Goal: Task Accomplishment & Management: Use online tool/utility

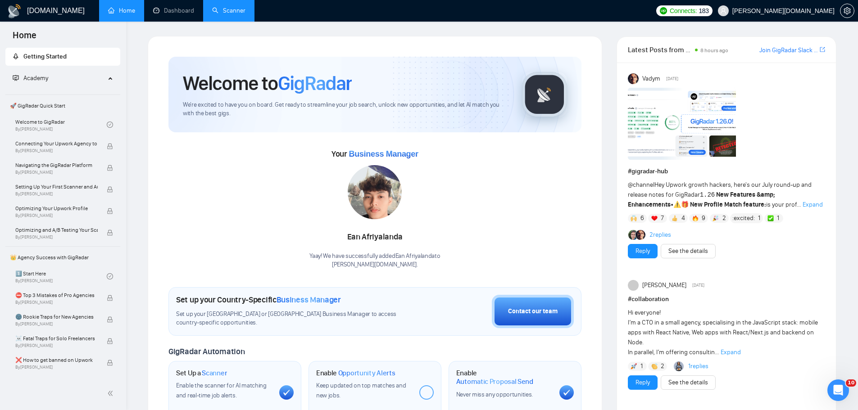
click at [222, 12] on link "Scanner" at bounding box center [228, 11] width 33 height 8
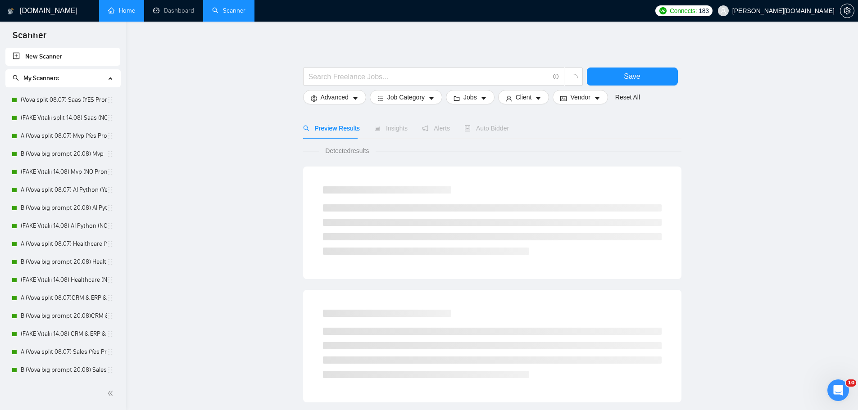
click at [110, 10] on link "Home" at bounding box center [121, 11] width 27 height 8
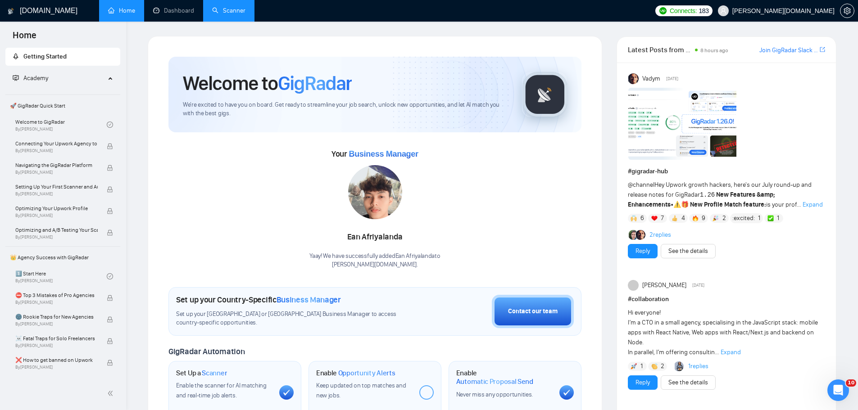
click at [235, 7] on link "Scanner" at bounding box center [228, 11] width 33 height 8
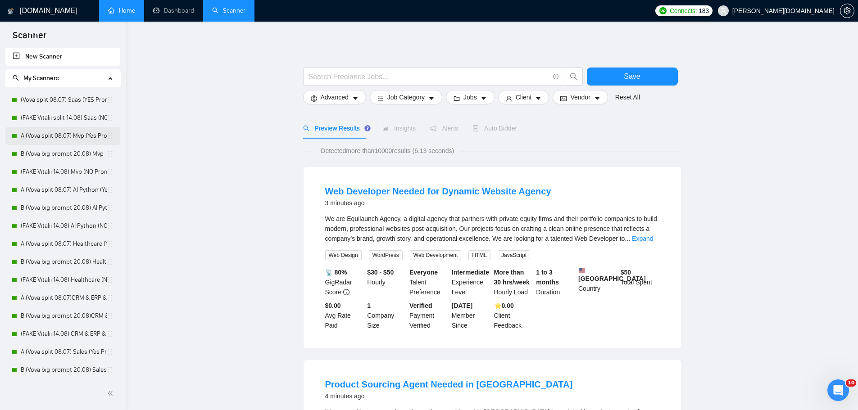
click at [57, 135] on link "A (Vova split 08.07) Mvp (Yes Prompt 13.08)" at bounding box center [64, 136] width 86 height 18
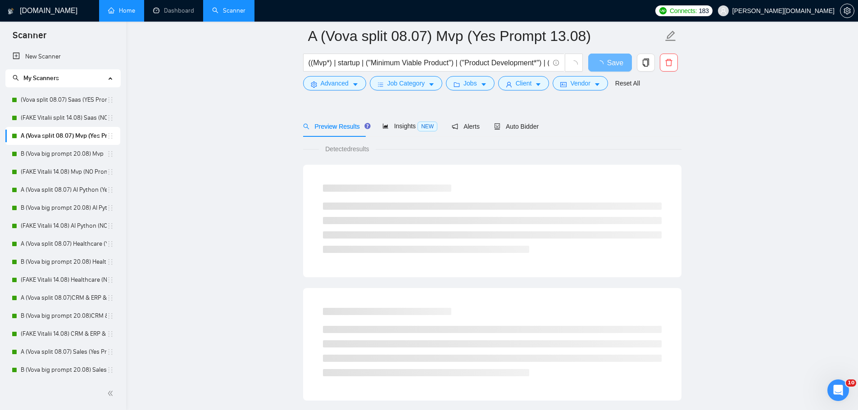
scroll to position [45, 0]
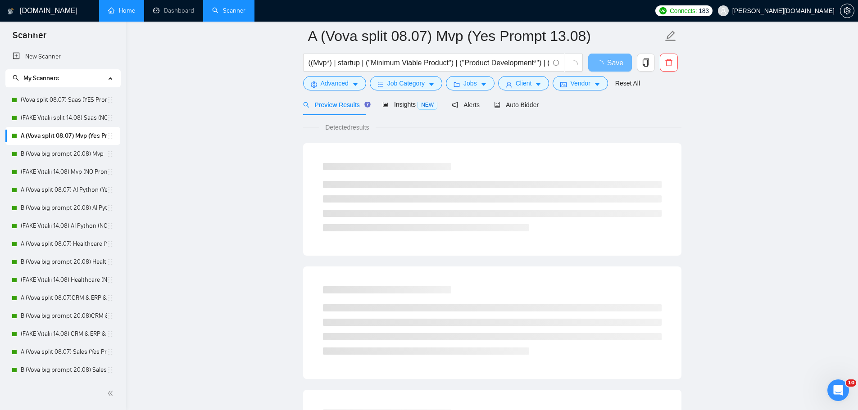
click at [503, 101] on div at bounding box center [492, 98] width 378 height 7
click at [507, 107] on span "Auto Bidder" at bounding box center [516, 104] width 45 height 7
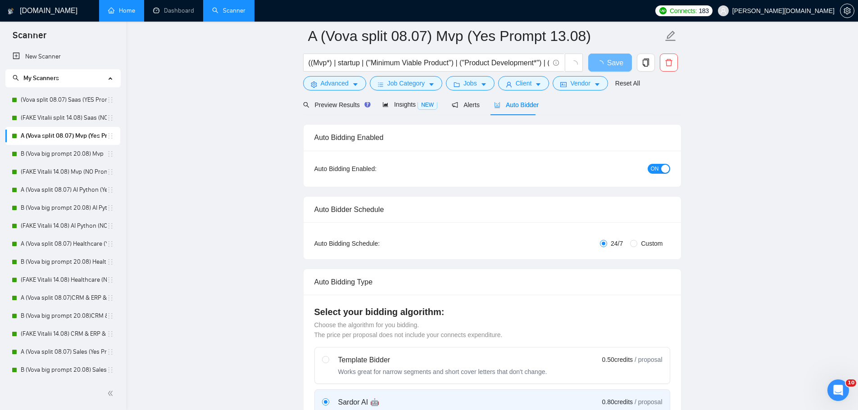
radio input "false"
radio input "true"
checkbox input "true"
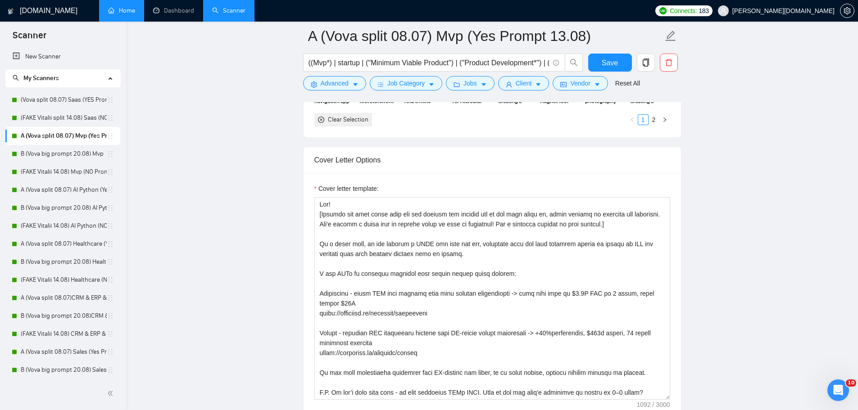
scroll to position [1122, 0]
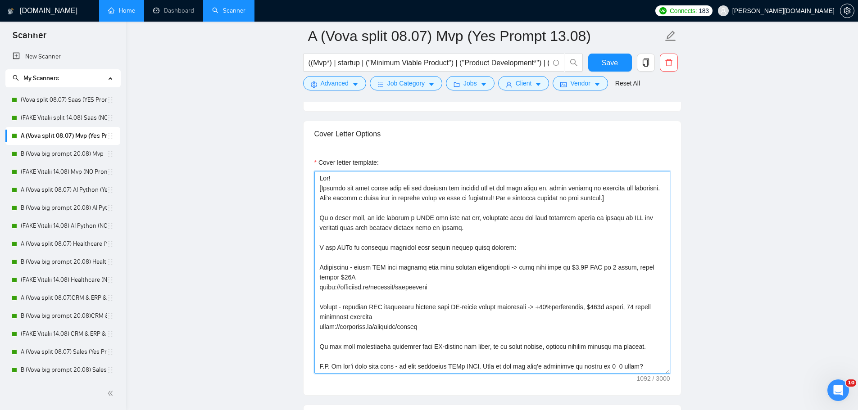
click at [414, 191] on textarea "Cover letter template:" at bounding box center [492, 272] width 356 height 203
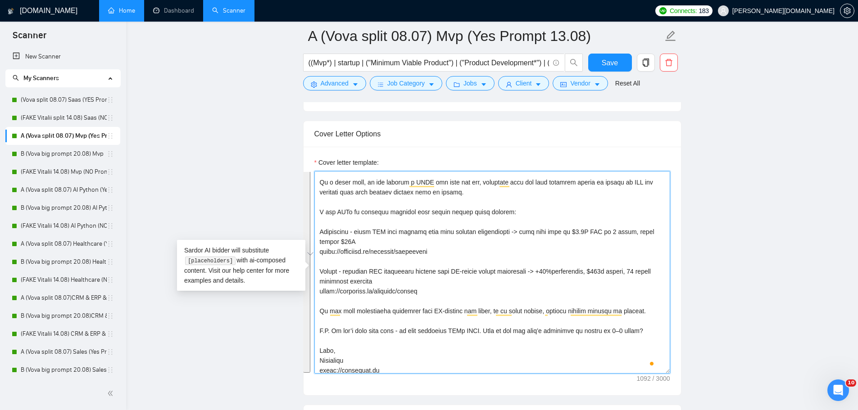
scroll to position [0, 0]
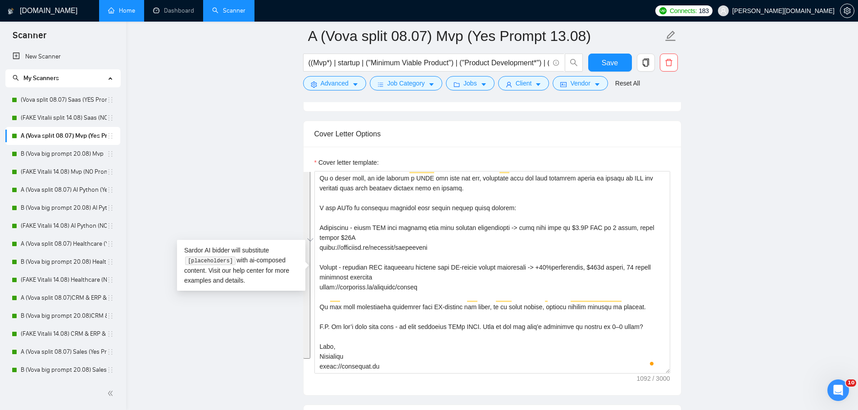
click at [703, 171] on main "A (Vova split 08.07) Mvp (Yes Prompt 13.08) ((Mvp*) | startup | ("Minimum Viabl…" at bounding box center [491, 351] width 703 height 2874
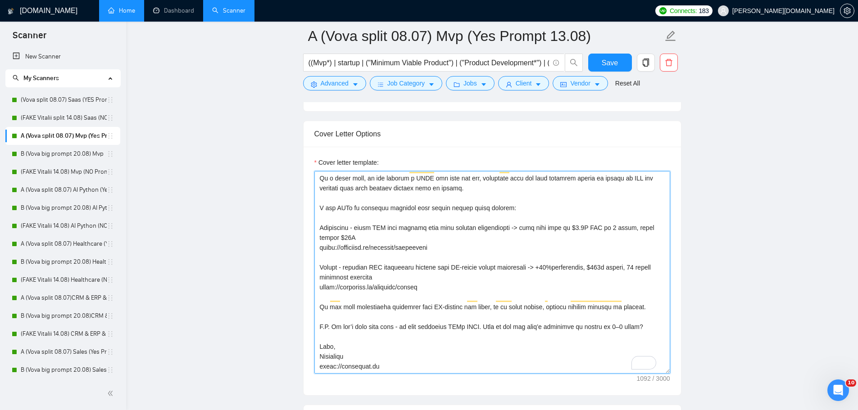
click at [523, 214] on textarea "Cover letter template:" at bounding box center [492, 272] width 356 height 203
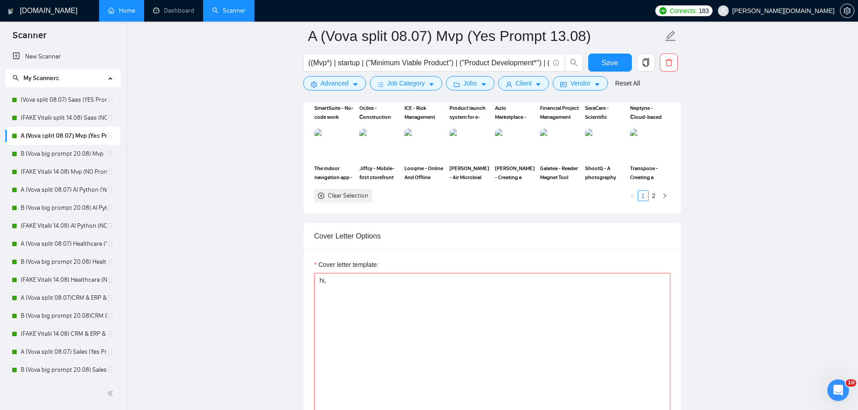
scroll to position [1046, 0]
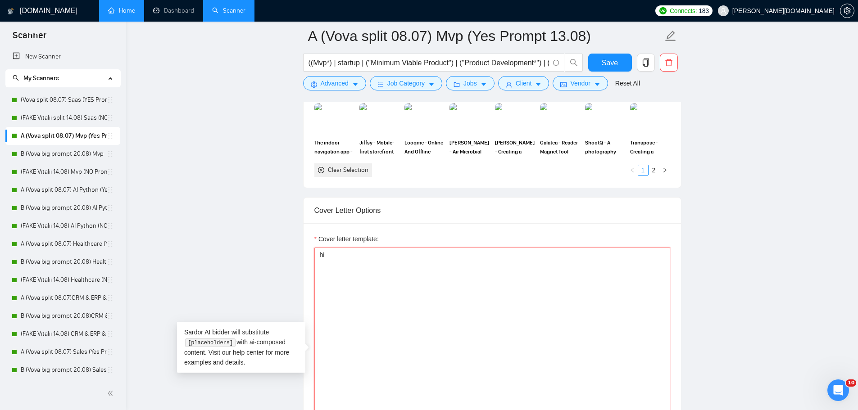
paste textarea "👋"
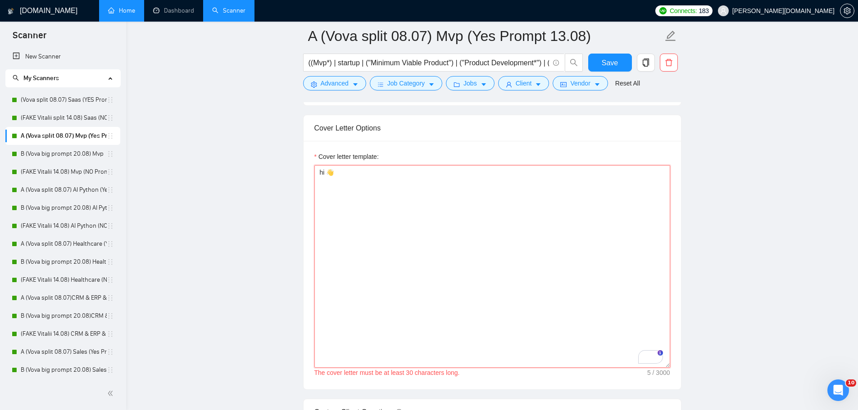
scroll to position [1126, 0]
click at [557, 203] on textarea "hi 👋" at bounding box center [492, 269] width 356 height 203
click at [372, 172] on textarea "hi 👋 your" at bounding box center [492, 269] width 356 height 203
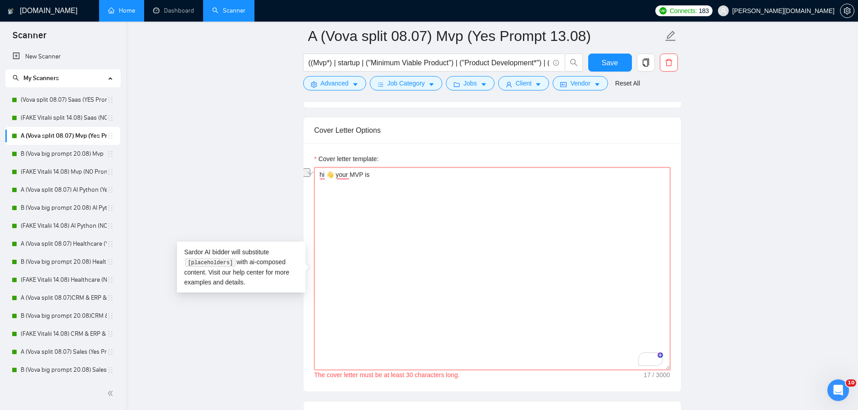
drag, startPoint x: 387, startPoint y: 172, endPoint x: 391, endPoint y: 172, distance: 4.5
click at [391, 172] on textarea "hi 👋 your MVP is" at bounding box center [492, 269] width 356 height 203
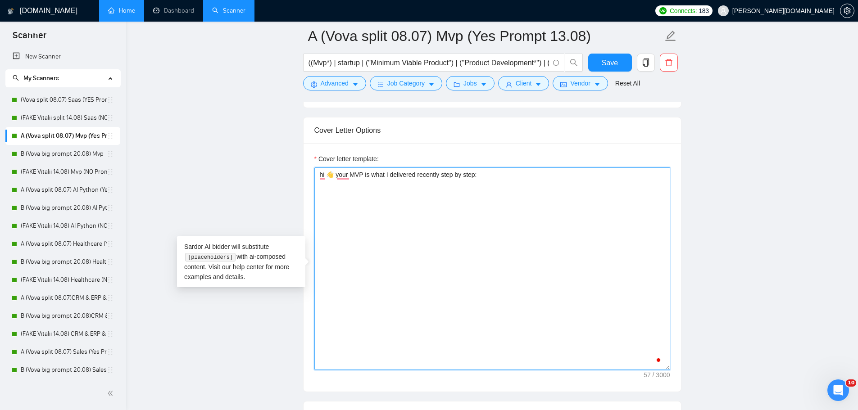
type textarea "hi 👋 your MVP is what I delivered recently step by step:"
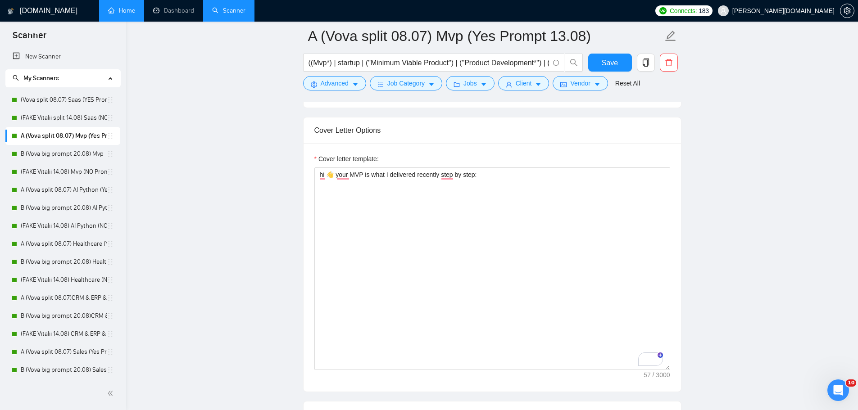
drag, startPoint x: 281, startPoint y: 6, endPoint x: 161, endPoint y: 121, distance: 166.3
click at [161, 121] on main "A (Vova split 08.07) Mvp (Yes Prompt 13.08) ((Mvp*) | startup | ("Minimum Viabl…" at bounding box center [491, 347] width 703 height 2874
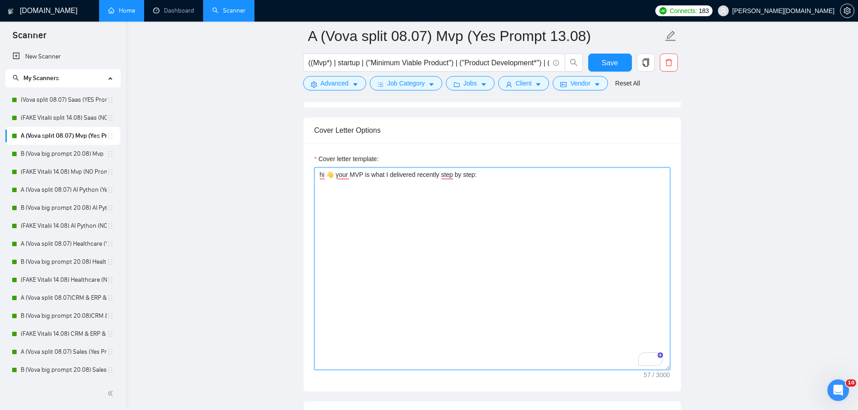
click at [401, 193] on textarea "hi 👋 your MVP is what I delivered recently step by step:" at bounding box center [492, 269] width 356 height 203
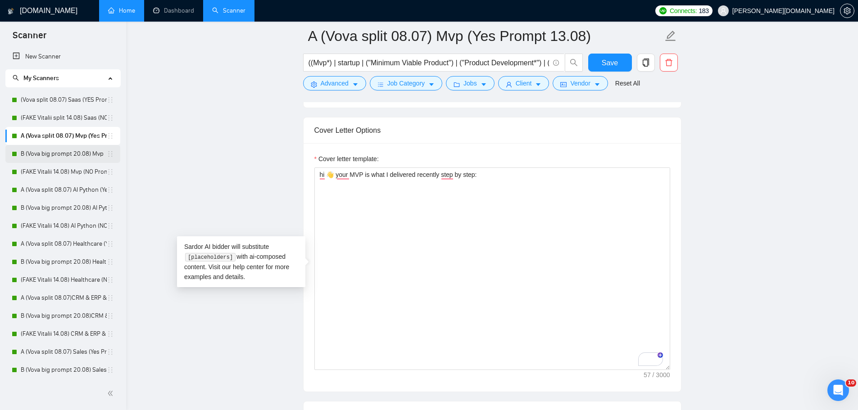
click at [56, 156] on link "B (Vova big prompt 20.08) Mvp" at bounding box center [64, 154] width 86 height 18
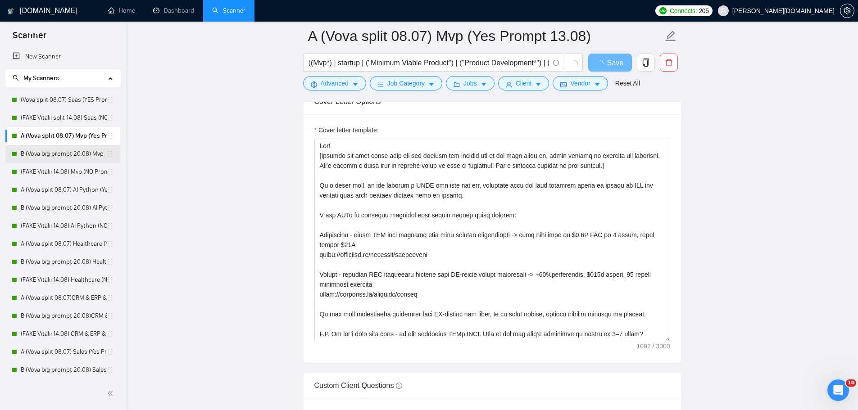
click at [80, 151] on link "B (Vova big prompt 20.08) Mvp" at bounding box center [64, 154] width 86 height 18
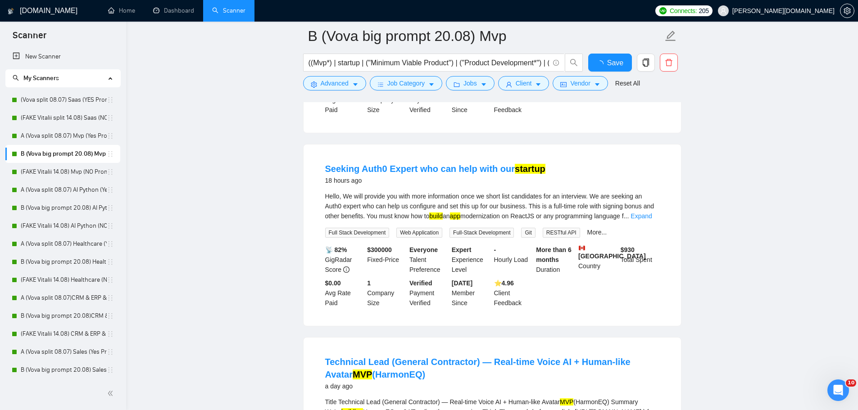
scroll to position [1126, 0]
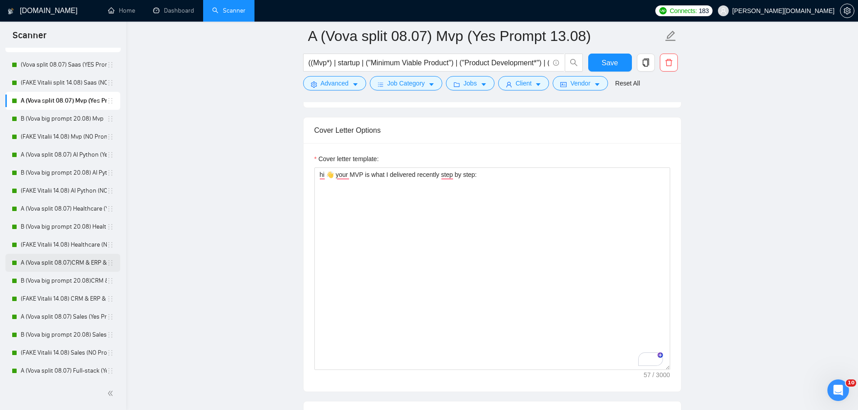
scroll to position [36, 0]
click at [84, 277] on link "B (Vova big prompt 20.08)CRM & ERP & PMS" at bounding box center [64, 280] width 86 height 18
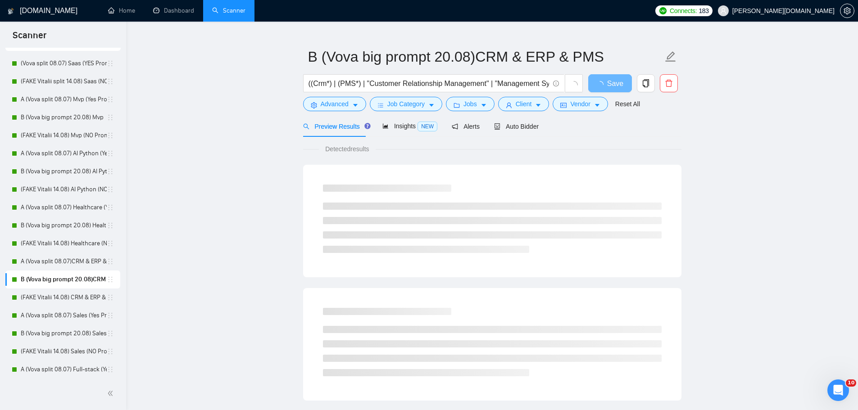
scroll to position [45, 0]
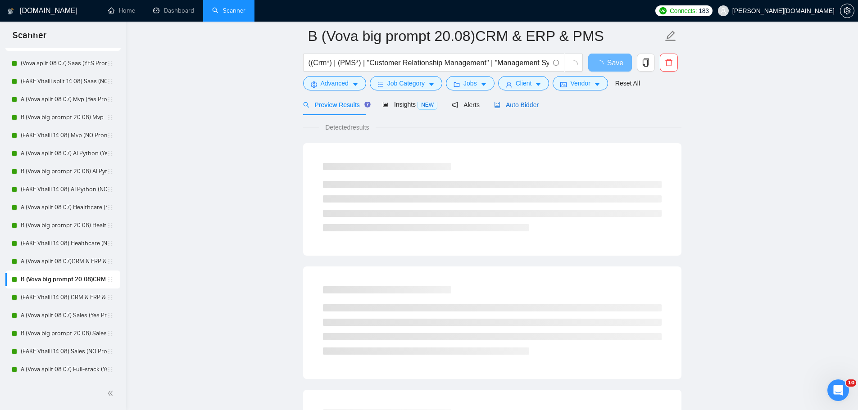
click at [507, 106] on span "Auto Bidder" at bounding box center [516, 104] width 45 height 7
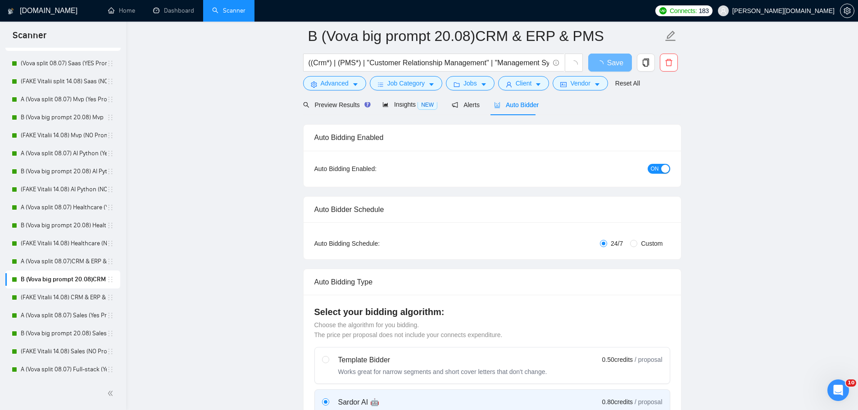
radio input "false"
radio input "true"
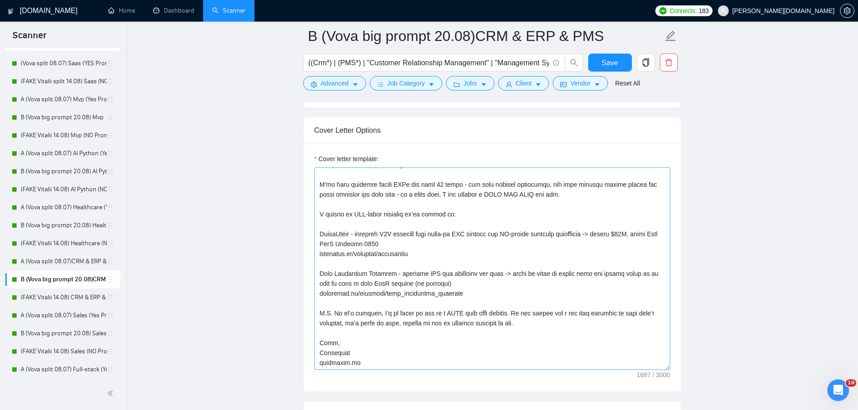
scroll to position [149, 0]
click at [331, 280] on textarea "Cover letter template:" at bounding box center [492, 269] width 356 height 203
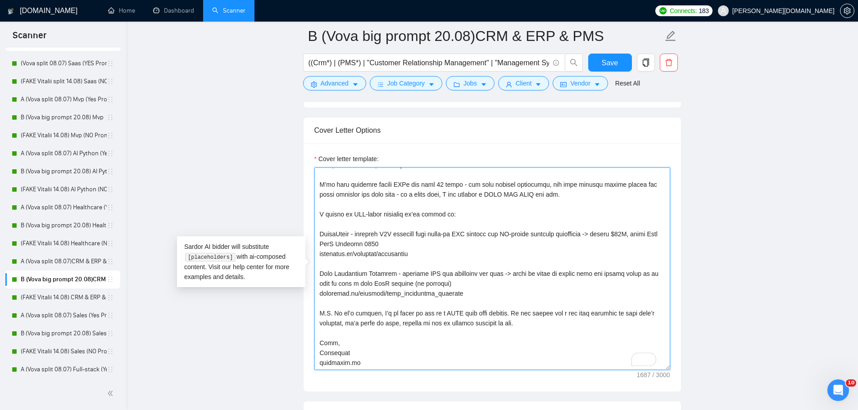
click at [328, 272] on textarea "Cover letter template:" at bounding box center [492, 269] width 356 height 203
click at [616, 265] on textarea "Cover letter template:" at bounding box center [492, 269] width 356 height 203
drag, startPoint x: 616, startPoint y: 265, endPoint x: 619, endPoint y: 277, distance: 12.0
click at [616, 266] on textarea "Cover letter template:" at bounding box center [492, 269] width 356 height 203
click at [594, 264] on textarea "Cover letter template:" at bounding box center [492, 269] width 356 height 203
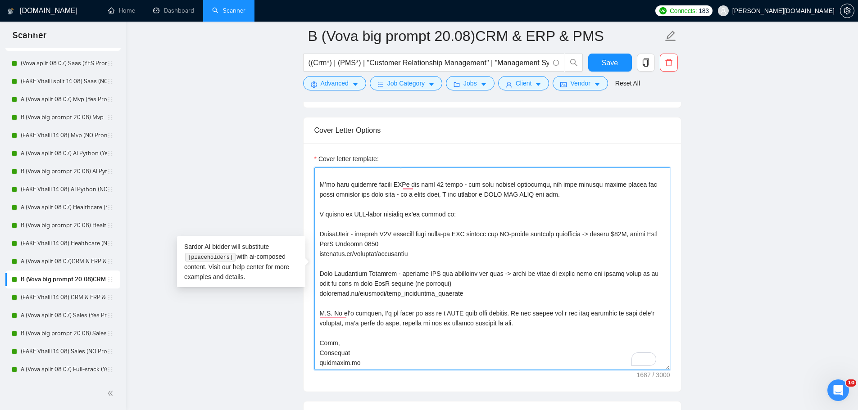
click at [594, 264] on textarea "Cover letter template:" at bounding box center [492, 269] width 356 height 203
click at [588, 277] on textarea "Cover letter template:" at bounding box center [492, 269] width 356 height 203
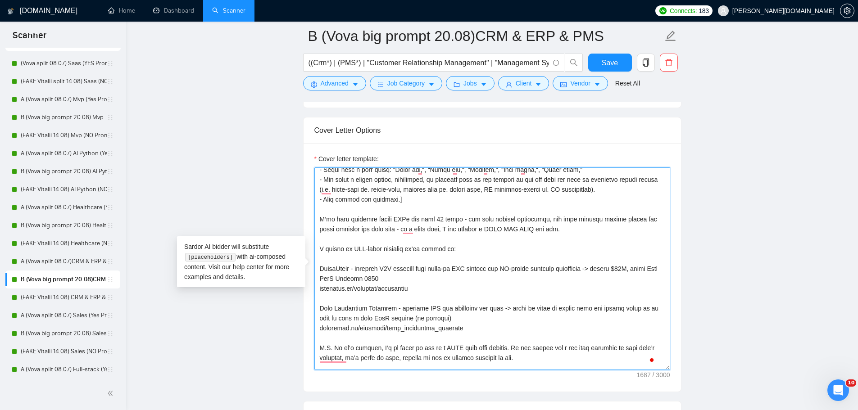
scroll to position [104, 0]
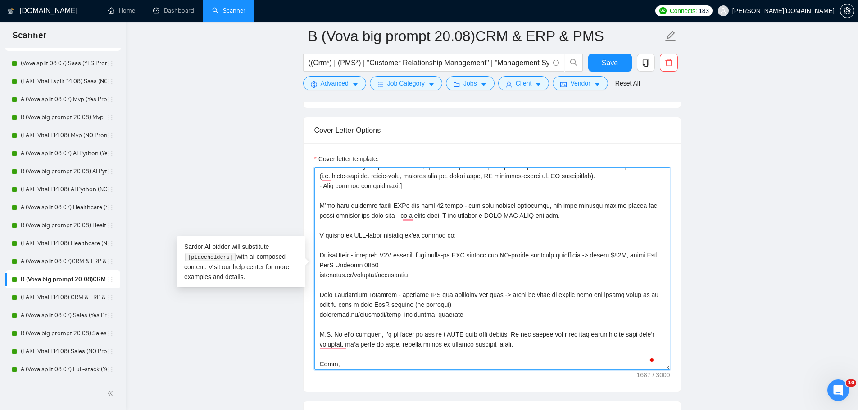
click at [458, 268] on textarea "Cover letter template:" at bounding box center [492, 269] width 356 height 203
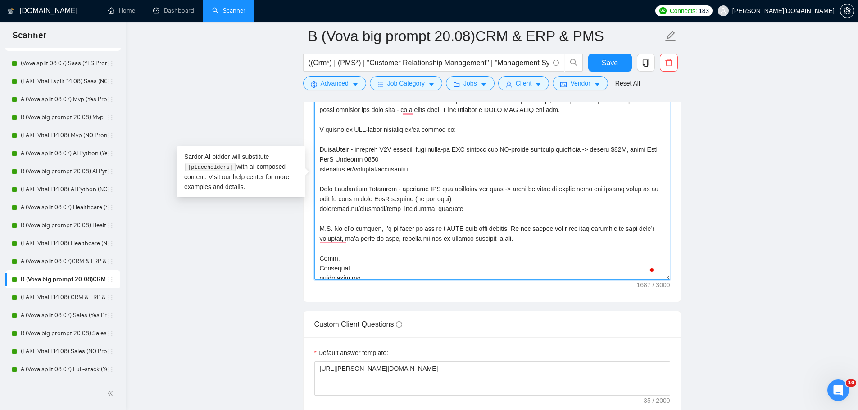
scroll to position [135, 0]
click at [429, 184] on textarea "Cover letter template:" at bounding box center [492, 178] width 356 height 203
click at [410, 186] on textarea "Cover letter template:" at bounding box center [492, 178] width 356 height 203
drag, startPoint x: 410, startPoint y: 186, endPoint x: 487, endPoint y: 184, distance: 77.0
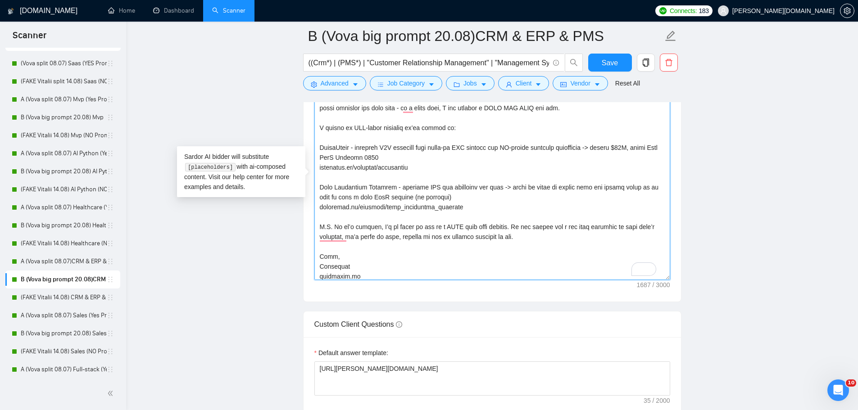
click at [487, 184] on textarea "Cover letter template:" at bounding box center [492, 178] width 356 height 203
click at [424, 215] on textarea "Cover letter template:" at bounding box center [492, 178] width 356 height 203
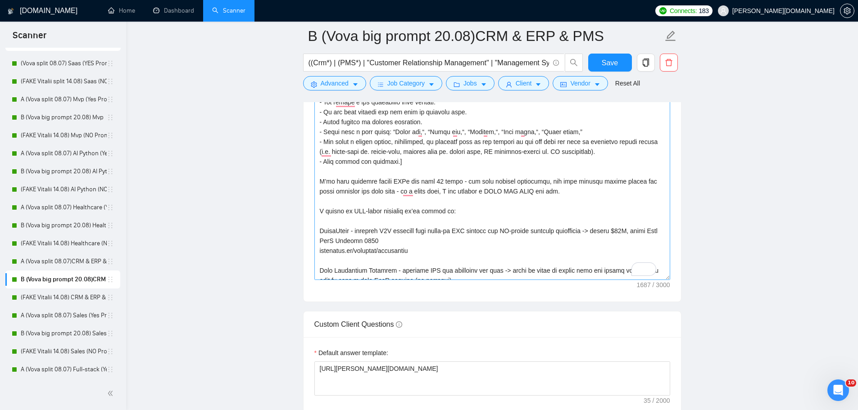
scroll to position [45, 0]
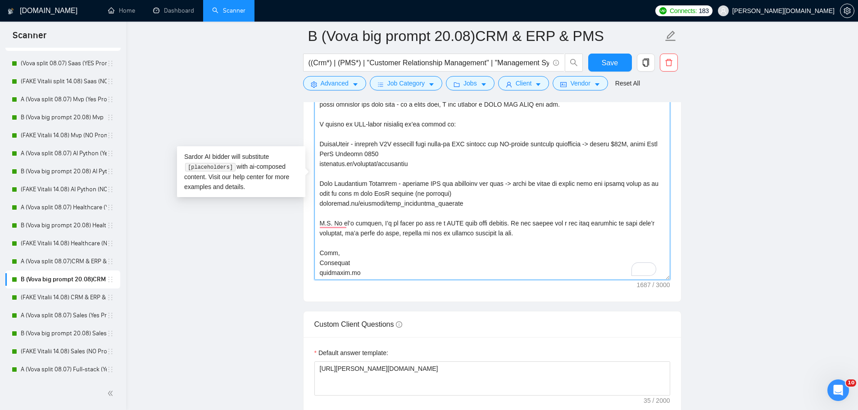
drag, startPoint x: 466, startPoint y: 193, endPoint x: 304, endPoint y: 193, distance: 162.1
click at [428, 209] on textarea "Cover letter template:" at bounding box center [492, 178] width 356 height 203
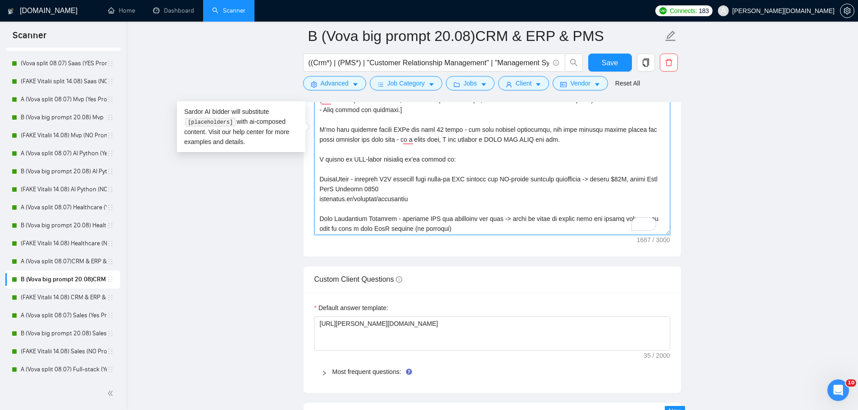
scroll to position [139, 0]
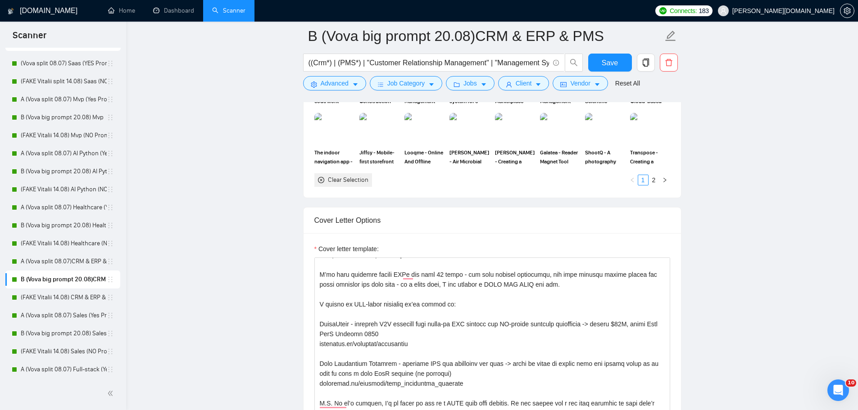
click at [244, 203] on main "B (Vova big prompt 20.08)CRM & ERP & PMS ((Crm*) | (PMS*) | "Customer Relations…" at bounding box center [491, 331] width 703 height 2663
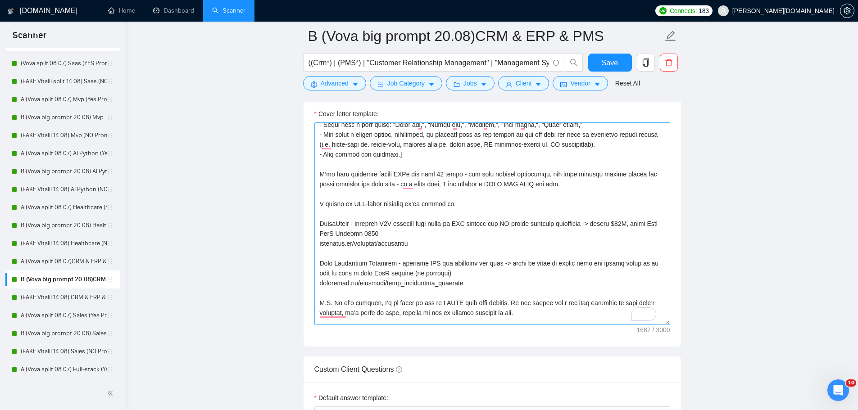
scroll to position [104, 0]
click at [345, 274] on textarea "Cover letter template:" at bounding box center [492, 223] width 356 height 203
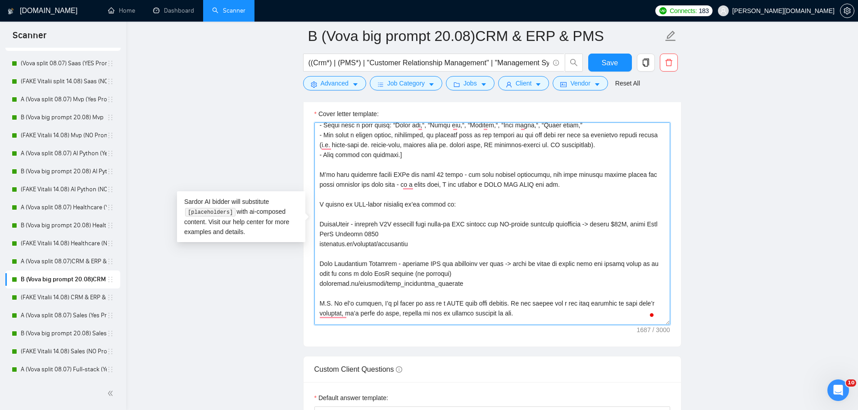
click at [330, 274] on textarea "Cover letter template:" at bounding box center [492, 223] width 356 height 203
drag, startPoint x: 330, startPoint y: 274, endPoint x: 397, endPoint y: 272, distance: 67.6
click at [397, 272] on textarea "Cover letter template:" at bounding box center [492, 223] width 356 height 203
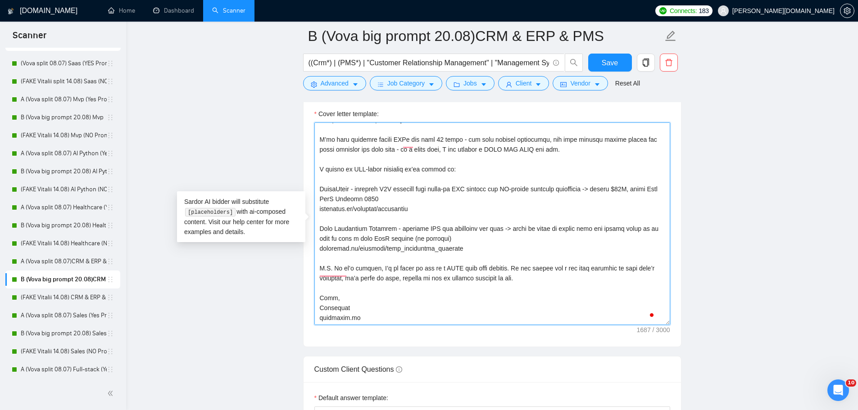
scroll to position [149, 0]
click at [501, 249] on textarea "Cover letter template:" at bounding box center [492, 223] width 356 height 203
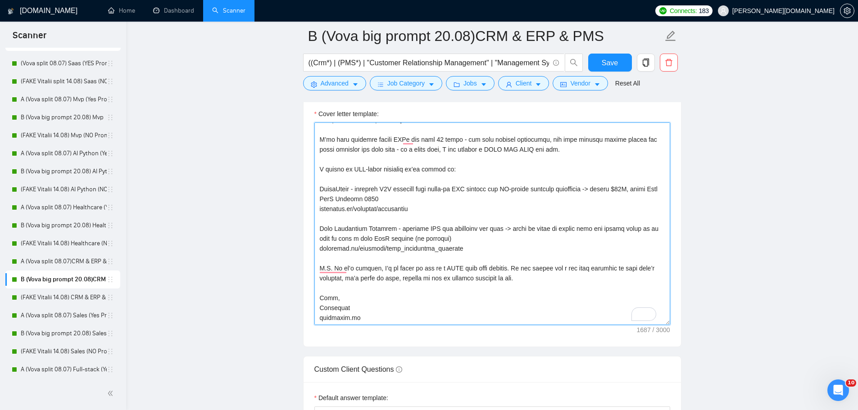
click at [363, 157] on textarea "Cover letter template:" at bounding box center [492, 223] width 356 height 203
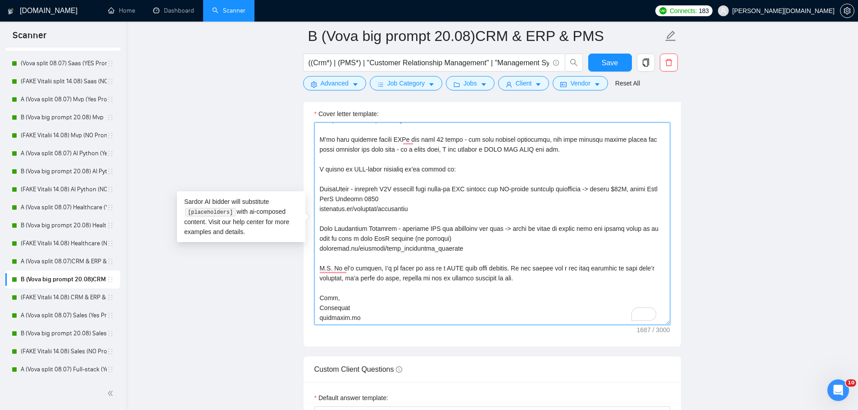
drag, startPoint x: 363, startPoint y: 157, endPoint x: 375, endPoint y: 157, distance: 11.7
click at [375, 157] on textarea "Cover letter template:" at bounding box center [492, 223] width 356 height 203
